Goal: Task Accomplishment & Management: Manage account settings

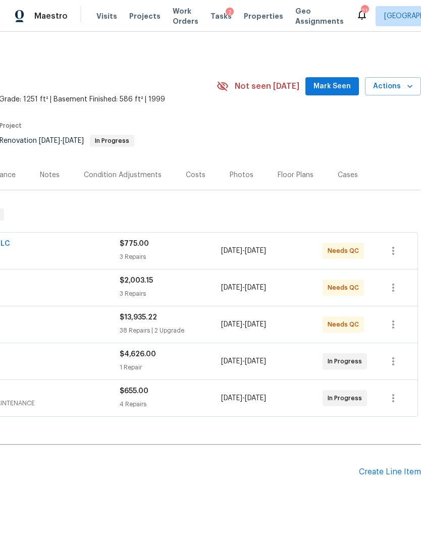
scroll to position [0, 149]
click at [237, 170] on div "Photos" at bounding box center [242, 175] width 24 height 10
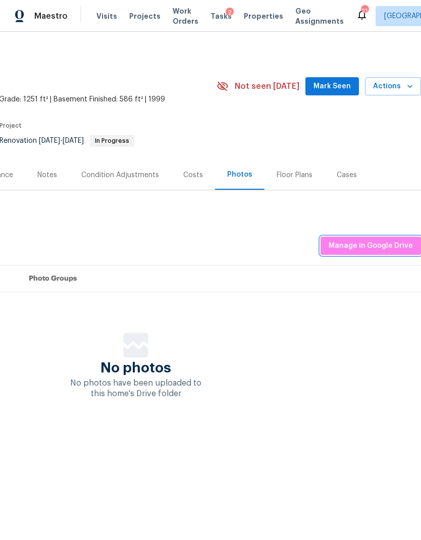
click at [390, 240] on span "Manage in Google Drive" at bounding box center [371, 246] width 84 height 13
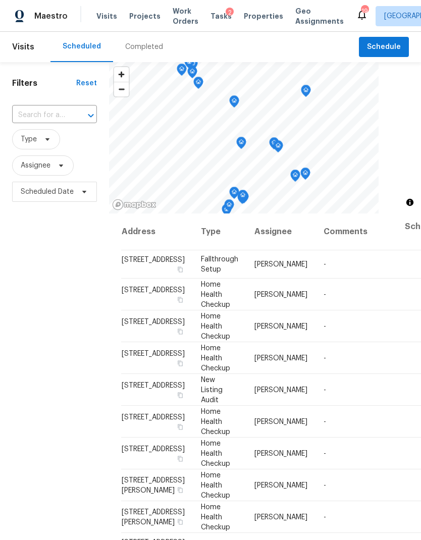
click at [47, 137] on icon at bounding box center [47, 139] width 8 height 8
type input "Tear"
click at [23, 197] on span at bounding box center [22, 195] width 8 height 8
click at [23, 197] on input "Teardown" at bounding box center [21, 193] width 7 height 7
checkbox input "true"
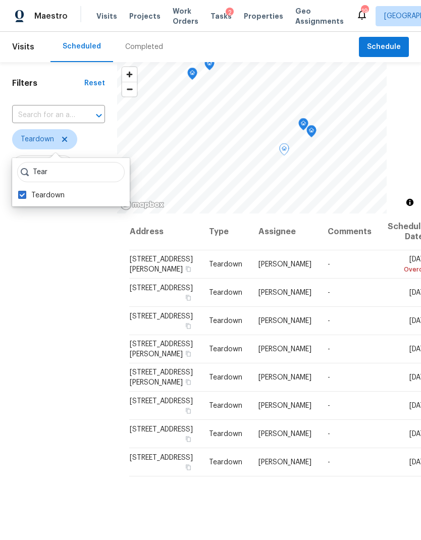
click at [0, 0] on div at bounding box center [0, 0] width 0 height 0
click at [0, 0] on icon at bounding box center [0, 0] width 0 height 0
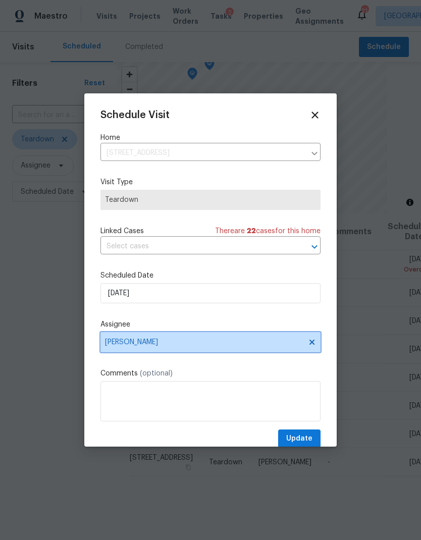
click at [224, 336] on span "[PERSON_NAME]" at bounding box center [210, 342] width 220 height 20
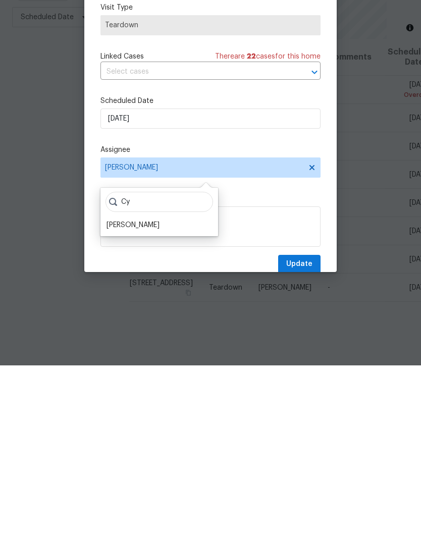
type input "Cy"
click at [136, 362] on div "Cy Cynthia Upshaw" at bounding box center [159, 386] width 118 height 48
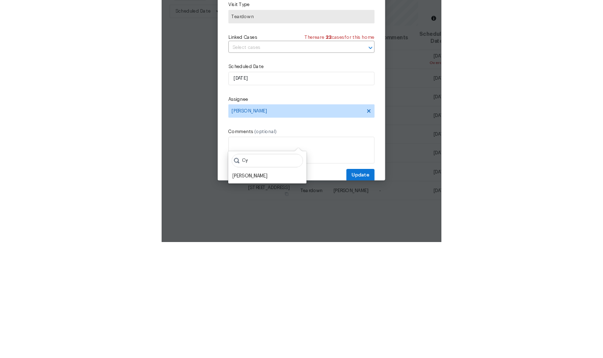
scroll to position [40, 0]
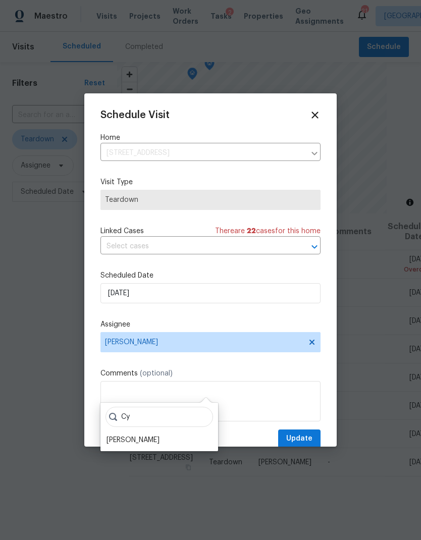
click at [128, 435] on div "Cynthia Upshaw" at bounding box center [133, 440] width 53 height 10
click at [304, 438] on span "Update" at bounding box center [299, 439] width 26 height 13
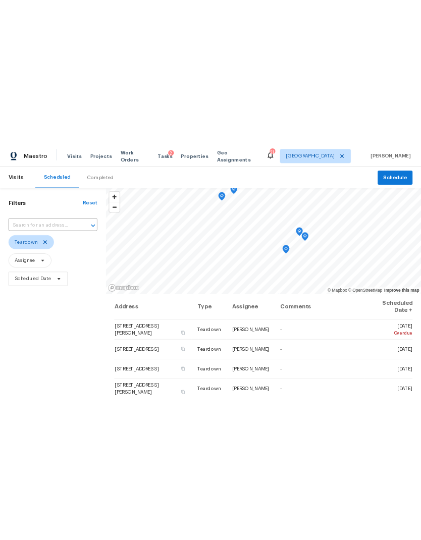
scroll to position [0, 0]
